Goal: Transaction & Acquisition: Purchase product/service

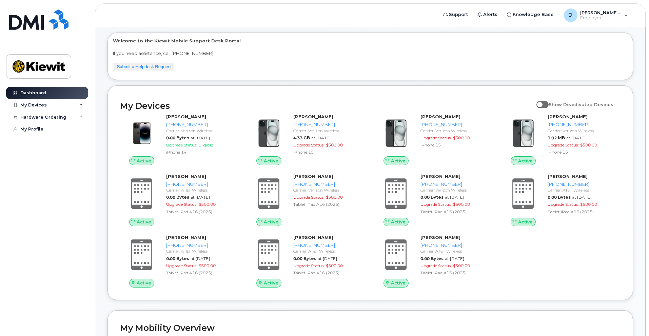
scroll to position [68, 0]
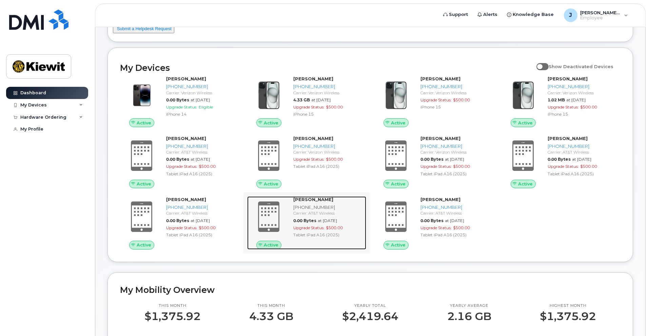
click at [270, 246] on span "Active" at bounding box center [271, 245] width 15 height 6
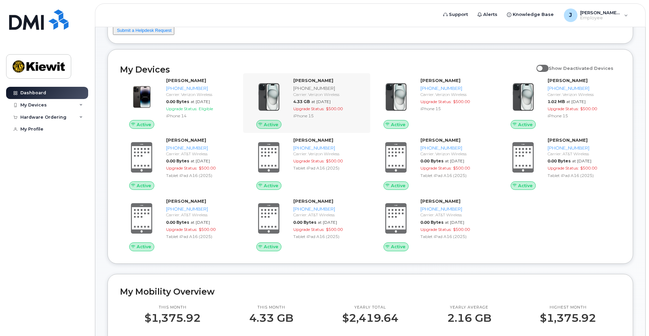
scroll to position [68, 0]
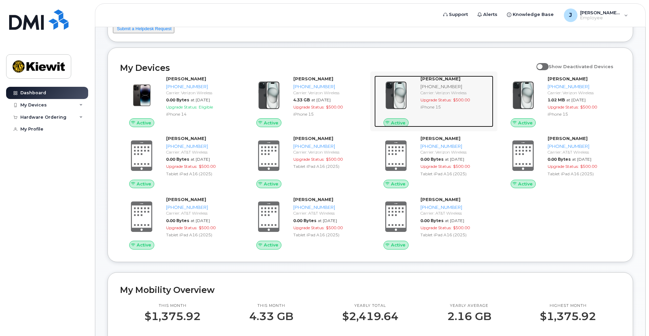
click at [448, 90] on div "Carrier: Verizon Wireless" at bounding box center [456, 93] width 70 height 6
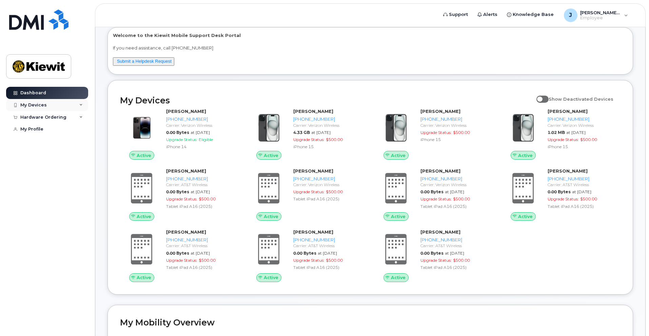
scroll to position [34, 0]
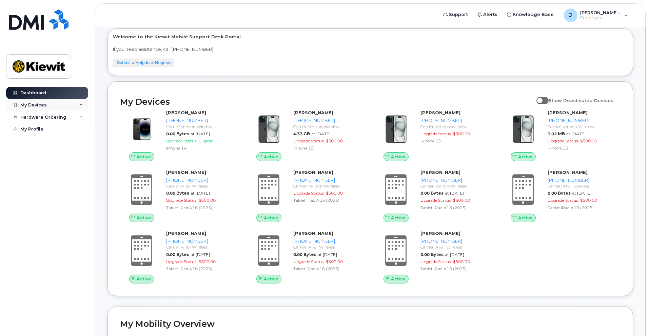
click at [78, 101] on div "My Devices" at bounding box center [47, 105] width 82 height 12
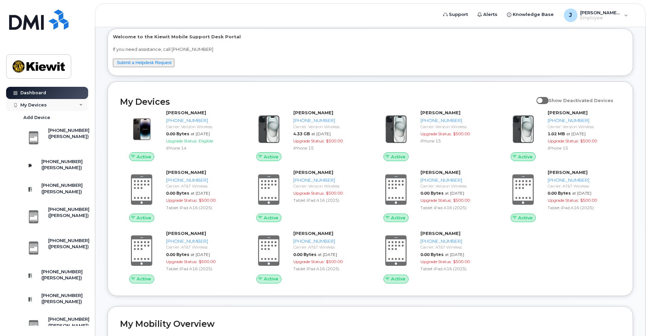
click at [69, 103] on div "My Devices" at bounding box center [47, 105] width 82 height 12
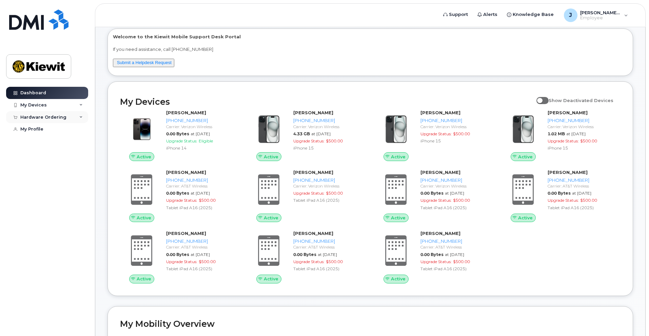
click at [63, 117] on div "Hardware Ordering" at bounding box center [43, 117] width 46 height 5
click at [34, 143] on div "New Order" at bounding box center [36, 142] width 26 height 6
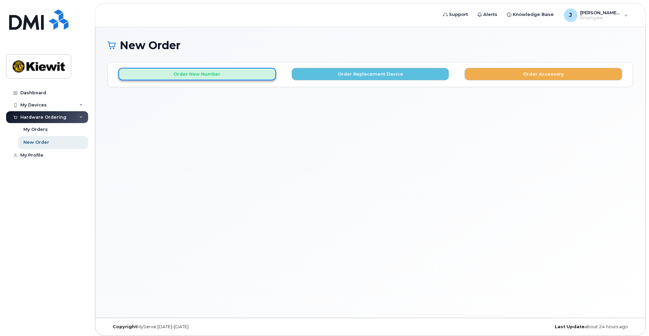
click at [218, 76] on button "Order New Number" at bounding box center [197, 74] width 158 height 13
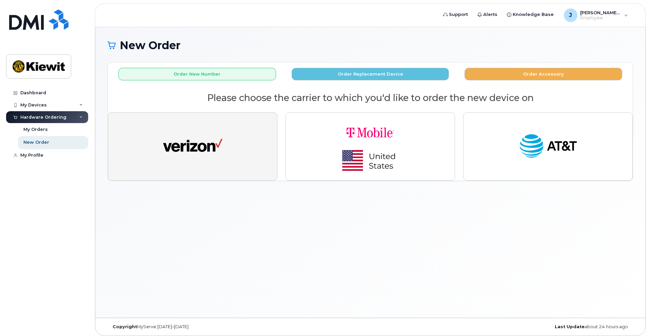
click at [224, 151] on button "button" at bounding box center [193, 146] width 170 height 69
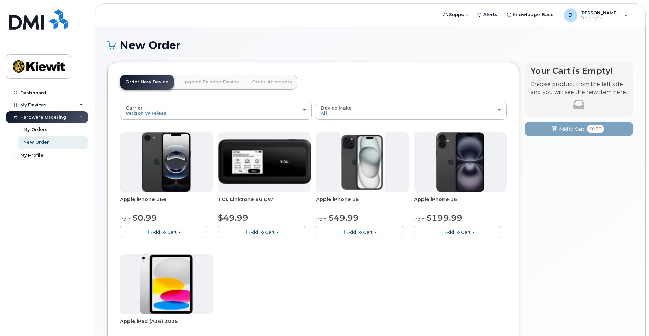
click at [265, 82] on link "Order Accessory" at bounding box center [272, 82] width 51 height 15
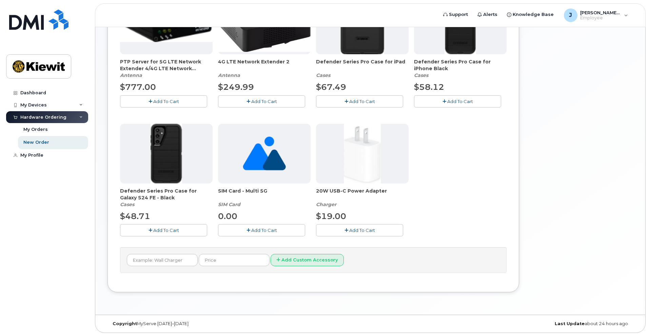
scroll to position [158, 0]
click at [267, 232] on span "Add To Cart" at bounding box center [264, 229] width 26 height 5
click at [467, 179] on div "PTP Server for 5G LTE Network Extender 4/4G LTE Network Extender 3 Antenna $777…" at bounding box center [313, 120] width 387 height 252
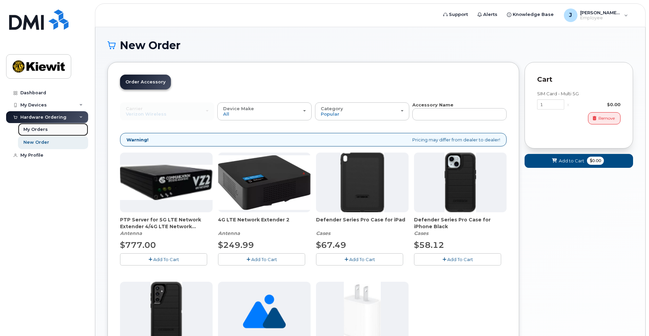
click at [41, 132] on div "My Orders" at bounding box center [35, 130] width 24 height 6
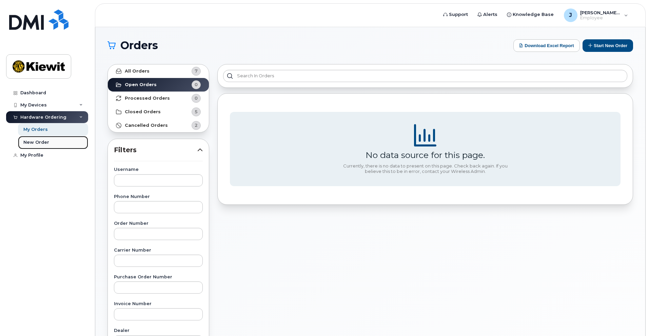
click at [39, 143] on div "New Order" at bounding box center [36, 142] width 26 height 6
click at [37, 142] on div "New Order" at bounding box center [36, 142] width 26 height 6
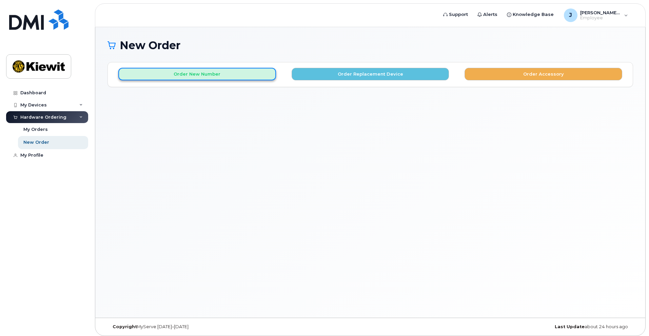
click at [177, 76] on button "Order New Number" at bounding box center [197, 74] width 158 height 13
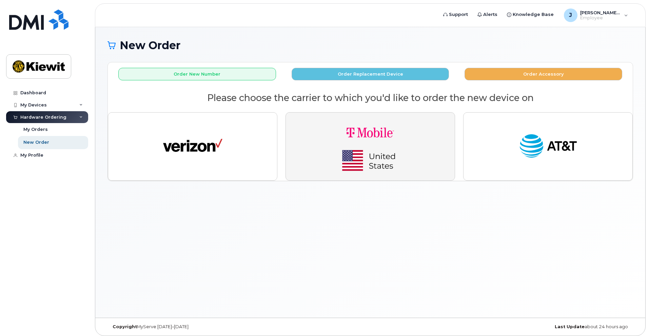
click at [394, 137] on img "button" at bounding box center [370, 146] width 95 height 57
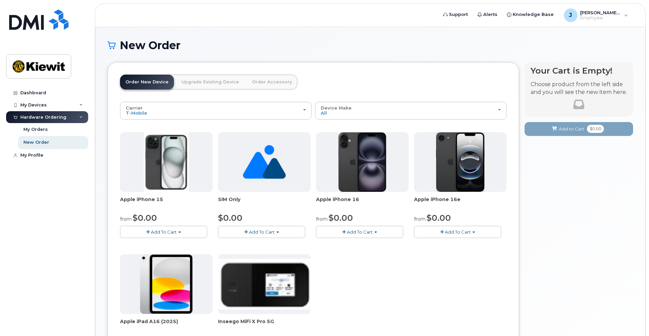
click at [266, 176] on img at bounding box center [264, 162] width 43 height 60
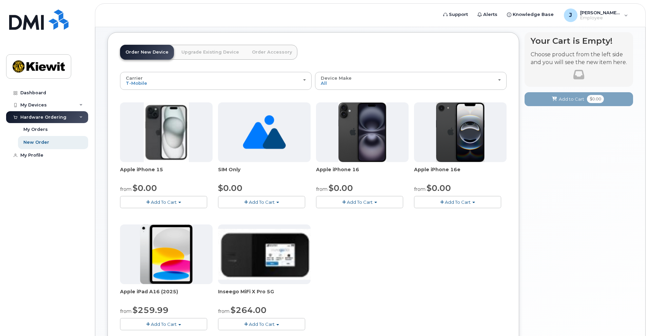
scroll to position [102, 0]
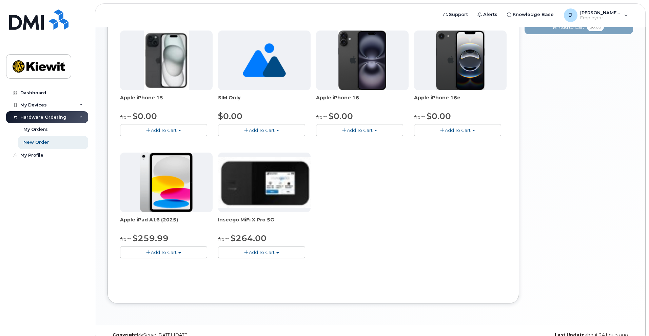
click at [279, 131] on span "button" at bounding box center [277, 130] width 3 height 1
click at [271, 145] on link "$0.00 - New Activation" at bounding box center [252, 143] width 64 height 8
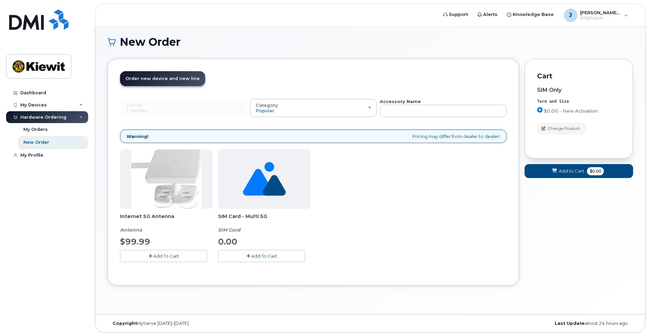
click at [297, 204] on div at bounding box center [264, 179] width 93 height 60
click at [270, 258] on span "Add To Cart" at bounding box center [264, 255] width 26 height 5
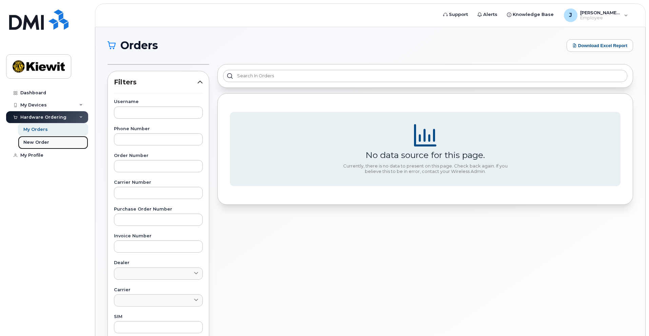
click at [41, 145] on div "New Order" at bounding box center [36, 142] width 26 height 6
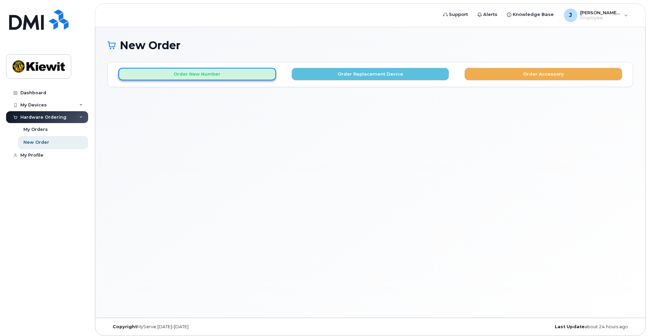
click at [205, 75] on button "Order New Number" at bounding box center [197, 74] width 158 height 13
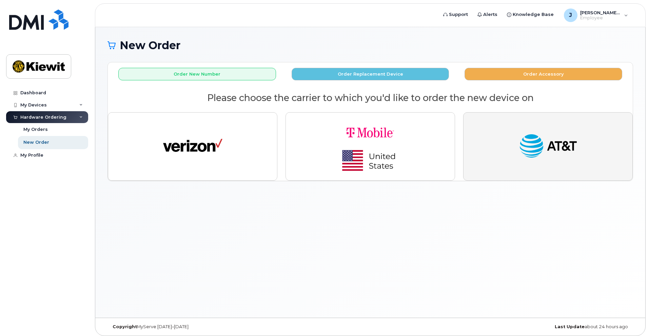
click at [591, 168] on button "button" at bounding box center [548, 146] width 170 height 69
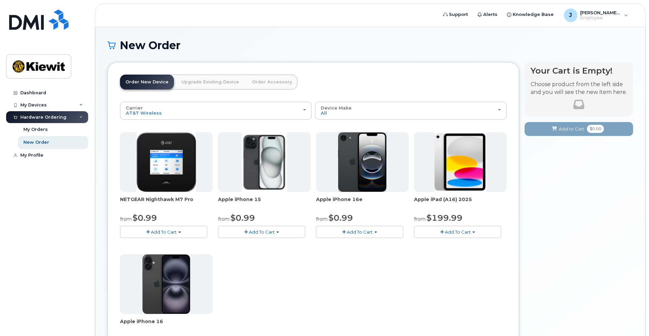
click at [201, 80] on link "Upgrade Existing Device" at bounding box center [210, 82] width 69 height 15
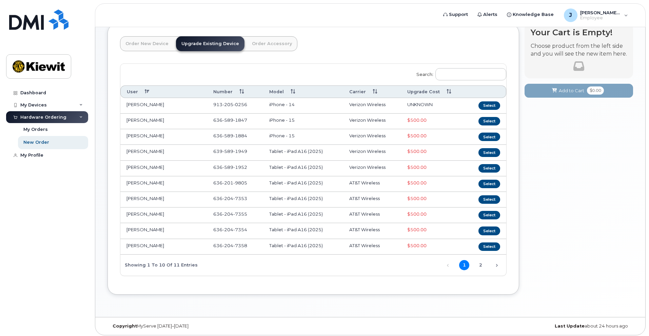
scroll to position [41, 0]
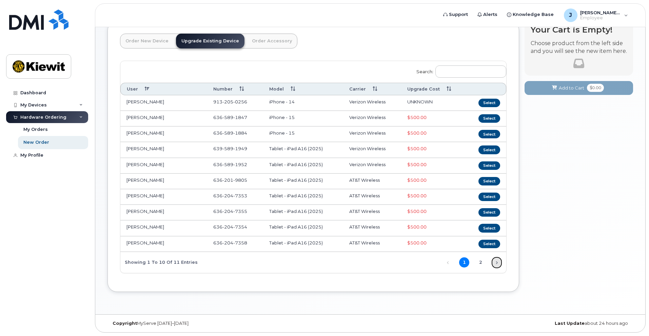
click at [495, 264] on link "Next" at bounding box center [497, 263] width 10 height 10
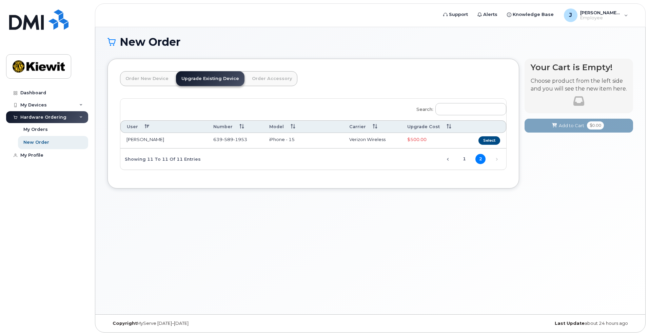
scroll to position [3, 0]
click at [135, 82] on link "Order New Device" at bounding box center [147, 78] width 54 height 15
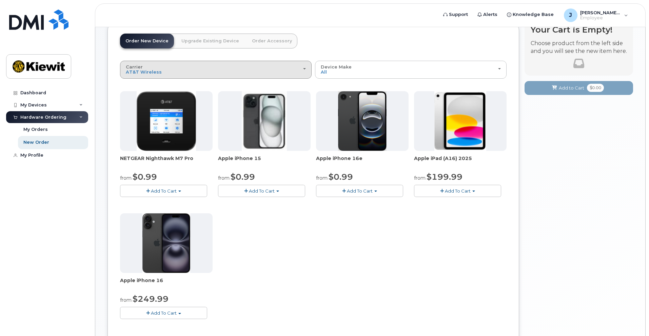
click at [300, 69] on div "Carrier Verizon Wireless T-Mobile AT&T Wireless" at bounding box center [216, 69] width 180 height 11
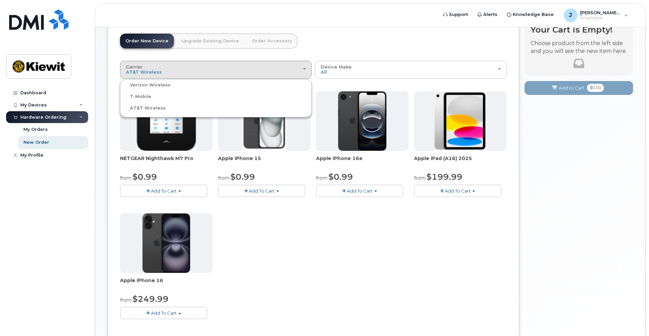
click at [143, 85] on label "Verizon Wireless" at bounding box center [146, 85] width 49 height 8
click at [0, 0] on input "Verizon Wireless" at bounding box center [0, 0] width 0 height 0
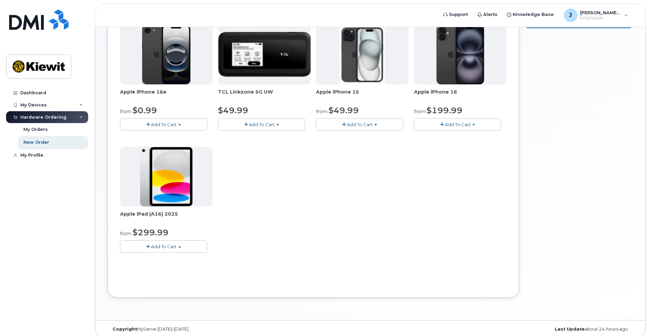
scroll to position [109, 0]
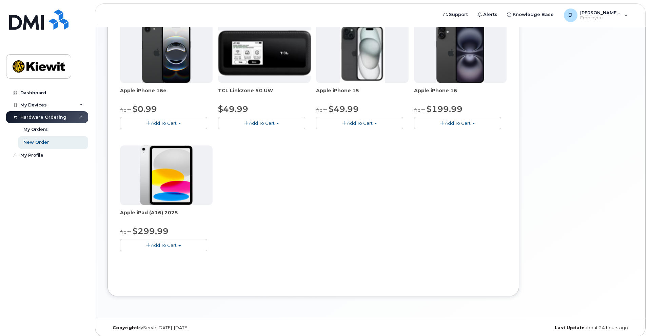
click at [183, 176] on img at bounding box center [166, 176] width 53 height 60
click at [174, 246] on span "Add To Cart" at bounding box center [164, 245] width 26 height 5
click at [379, 225] on div "Apple iPhone 16e from $0.99 Add To Cart $0.99 - 2 Year Activation (128GB) $599.…" at bounding box center [313, 142] width 387 height 239
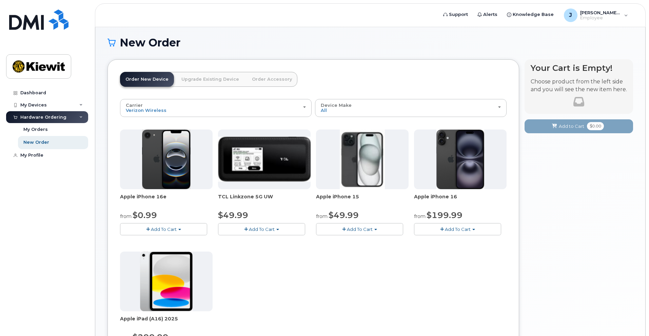
scroll to position [0, 0]
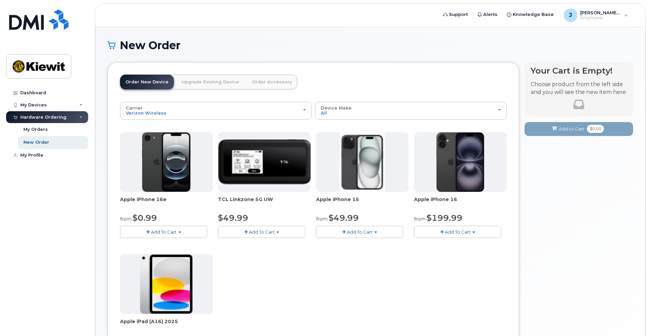
click at [218, 80] on link "Upgrade Existing Device" at bounding box center [210, 82] width 69 height 15
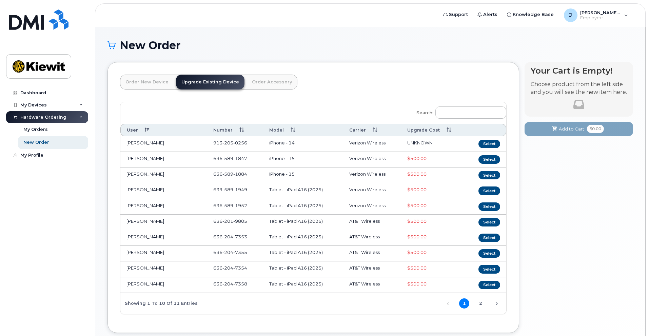
click at [273, 82] on link "Order Accessory" at bounding box center [272, 82] width 51 height 15
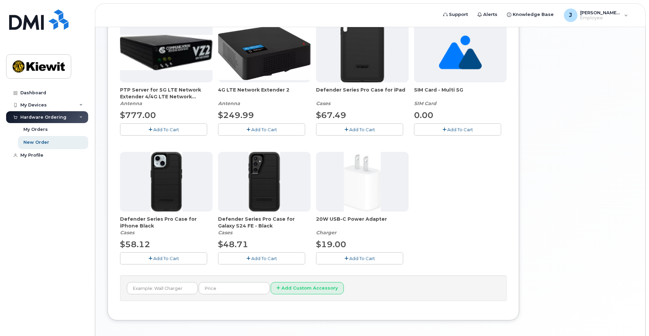
scroll to position [136, 0]
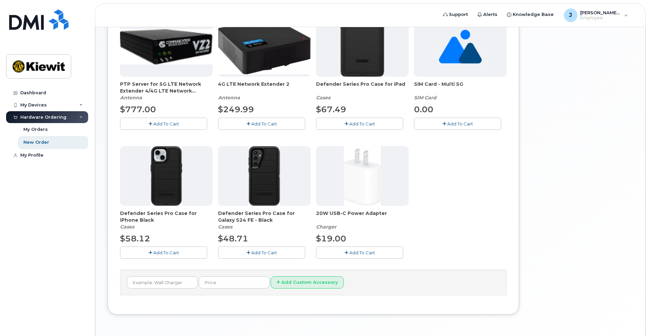
click at [460, 123] on span "Add To Cart" at bounding box center [460, 123] width 26 height 5
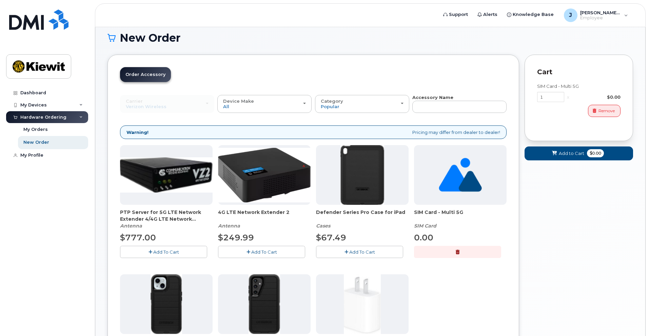
scroll to position [0, 0]
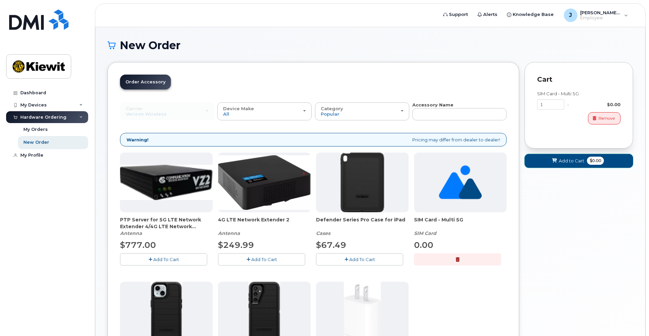
click at [570, 160] on span "Add to Cart" at bounding box center [571, 161] width 25 height 6
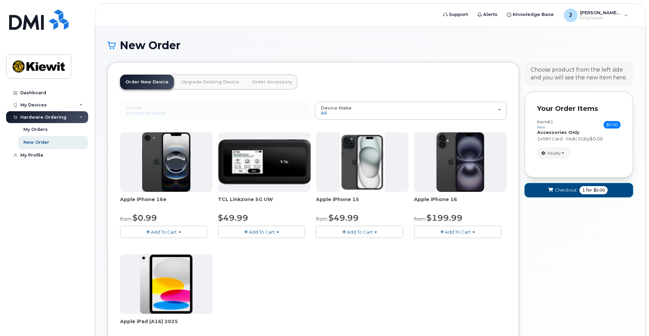
click at [572, 190] on span "Checkout" at bounding box center [566, 190] width 22 height 6
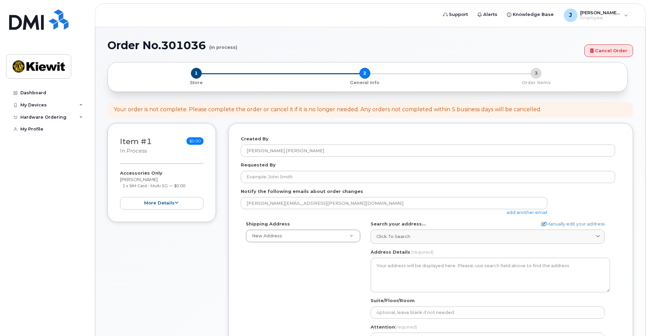
select select
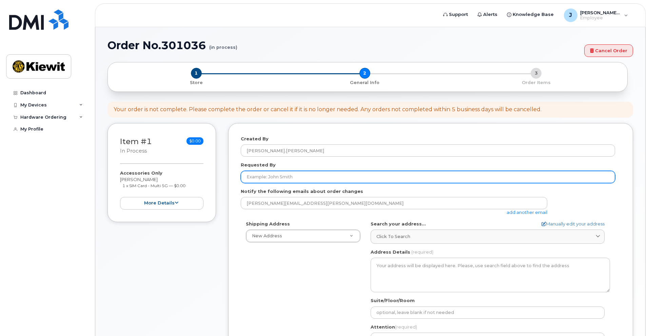
click at [296, 175] on input "Requested By" at bounding box center [428, 177] width 375 height 12
click at [265, 181] on input "Requested By" at bounding box center [428, 177] width 375 height 12
type input "[PERSON_NAME]"
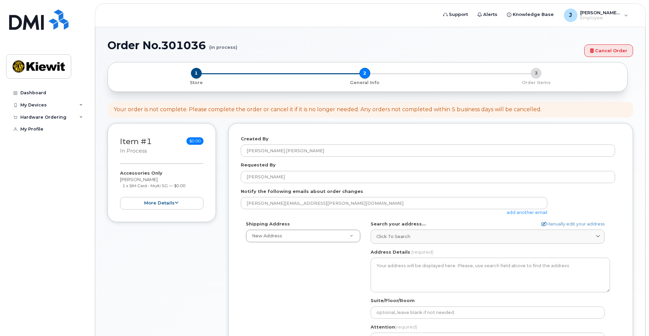
click at [269, 283] on div "Shipping Address New Address New Address [STREET_ADDRESS] AB Search your addres…" at bounding box center [428, 299] width 375 height 156
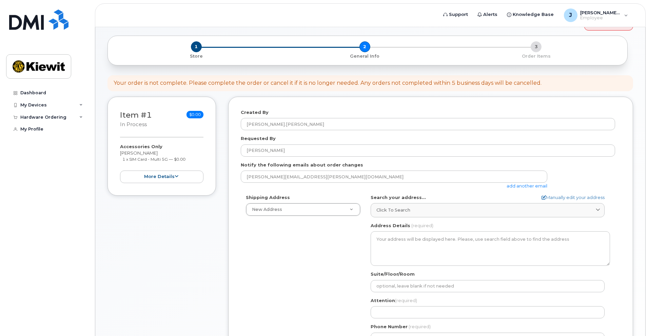
scroll to position [68, 0]
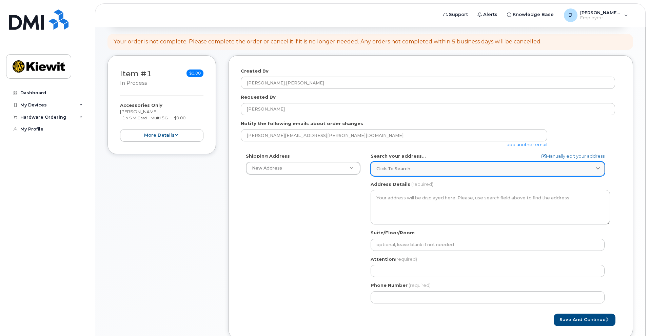
click at [420, 170] on div "Click to search" at bounding box center [488, 169] width 223 height 6
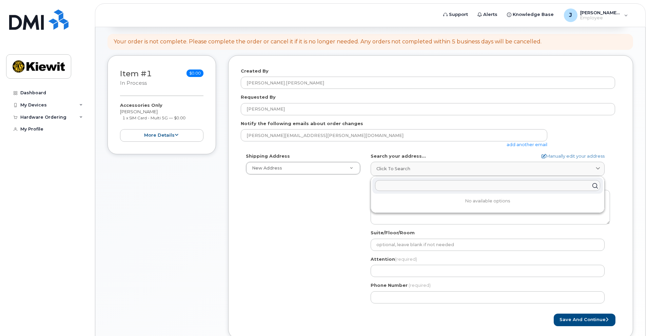
click at [259, 290] on div "Shipping Address New Address New Address [STREET_ADDRESS] AB Search your addres…" at bounding box center [428, 231] width 375 height 156
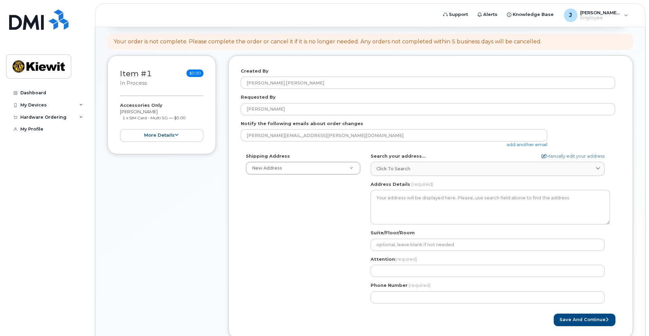
scroll to position [115, 0]
